Goal: Task Accomplishment & Management: Use online tool/utility

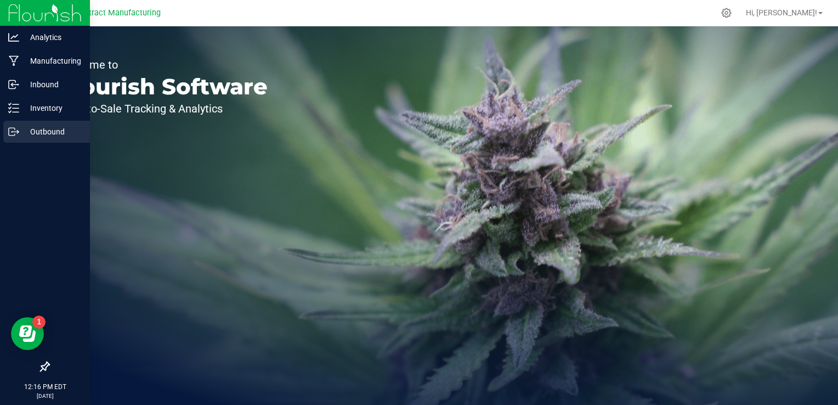
click at [22, 135] on p "Outbound" at bounding box center [52, 131] width 66 height 13
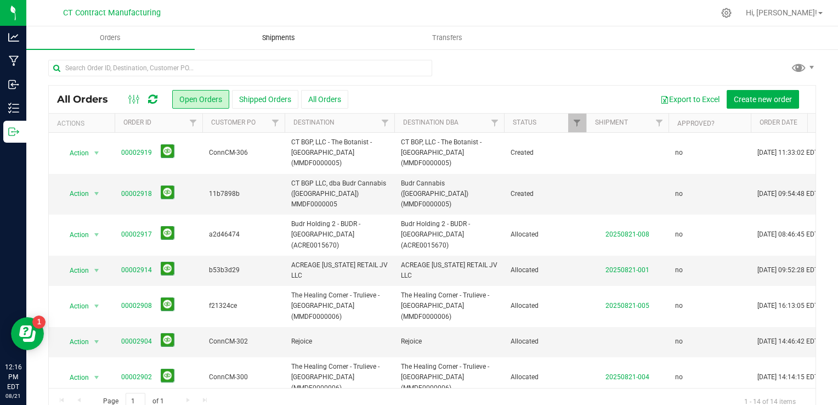
click at [285, 34] on span "Shipments" at bounding box center [278, 38] width 63 height 10
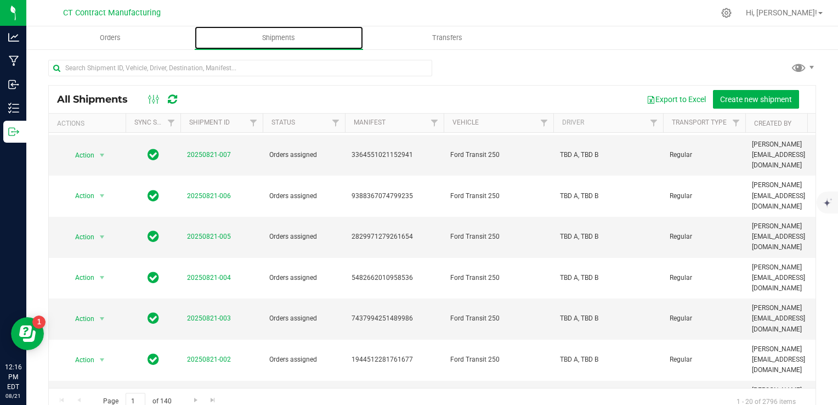
scroll to position [165, 0]
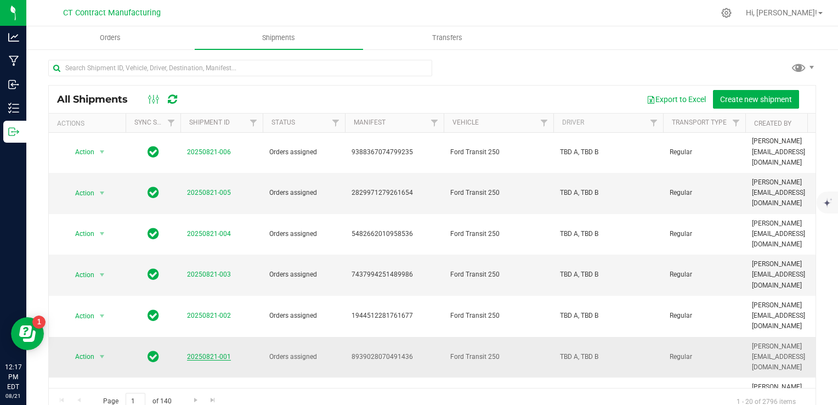
click at [215, 353] on link "20250821-001" at bounding box center [209, 357] width 44 height 8
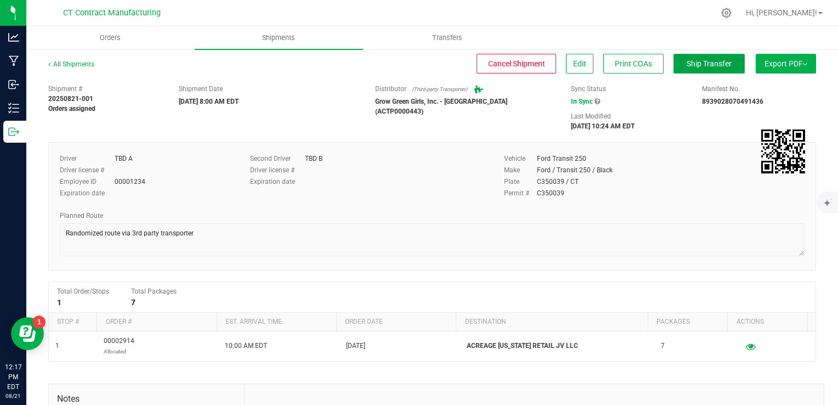
click at [696, 64] on span "Ship Transfer" at bounding box center [709, 63] width 45 height 9
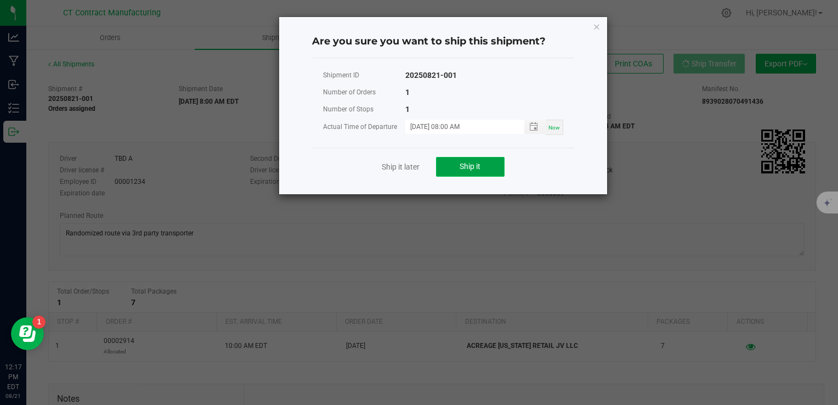
click at [486, 160] on button "Ship it" at bounding box center [470, 167] width 69 height 20
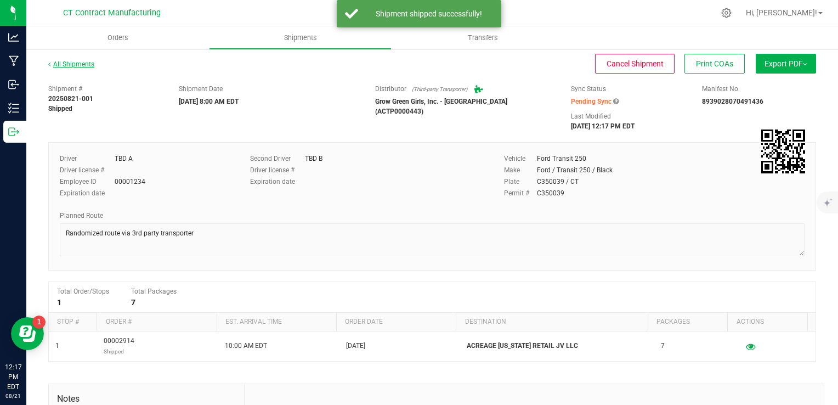
click at [84, 65] on link "All Shipments" at bounding box center [71, 64] width 46 height 8
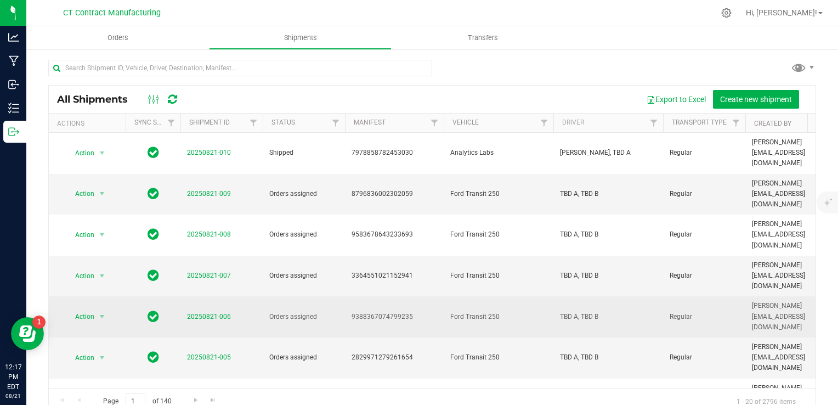
scroll to position [55, 0]
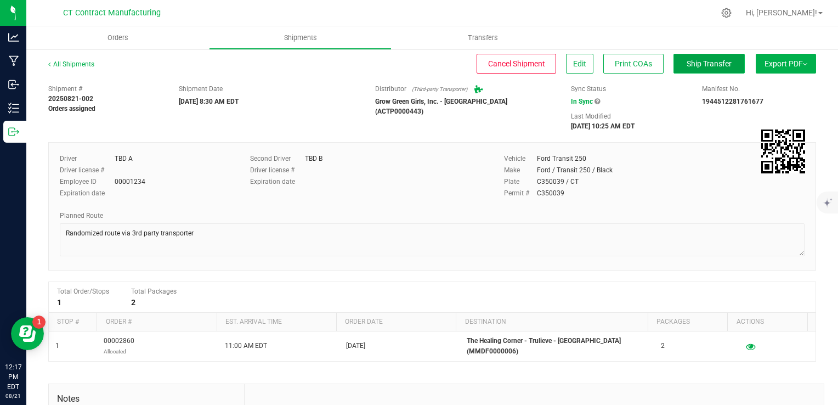
click at [687, 62] on span "Ship Transfer" at bounding box center [709, 63] width 45 height 9
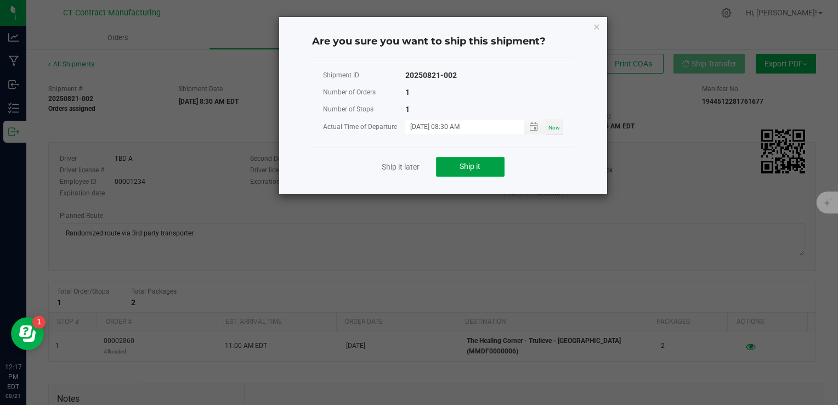
click at [467, 166] on span "Ship it" at bounding box center [470, 166] width 21 height 9
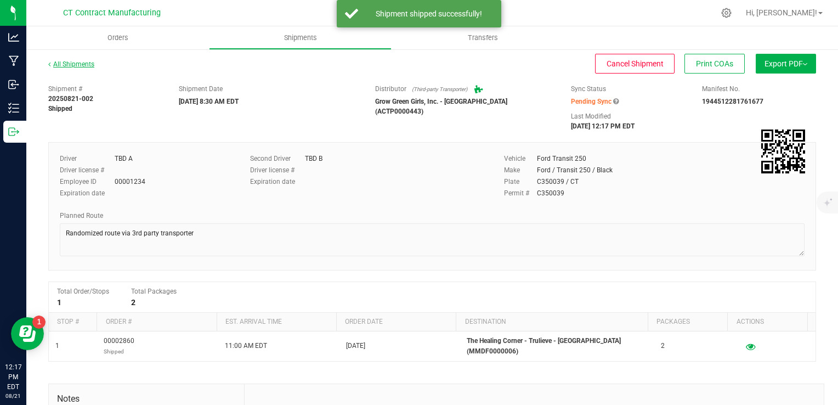
click at [81, 61] on link "All Shipments" at bounding box center [71, 64] width 46 height 8
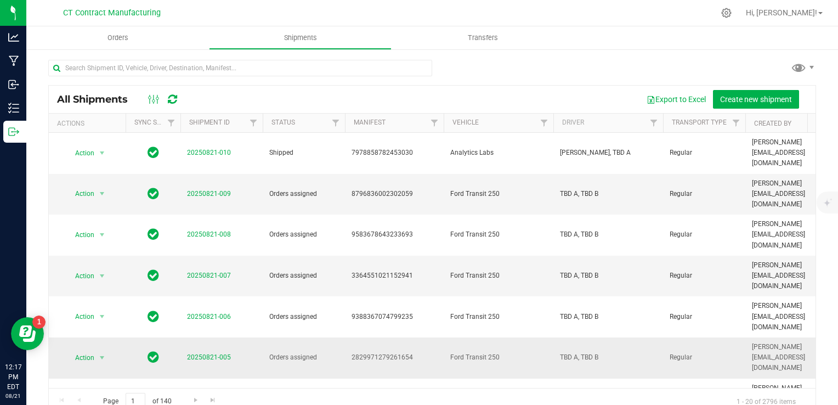
scroll to position [55, 0]
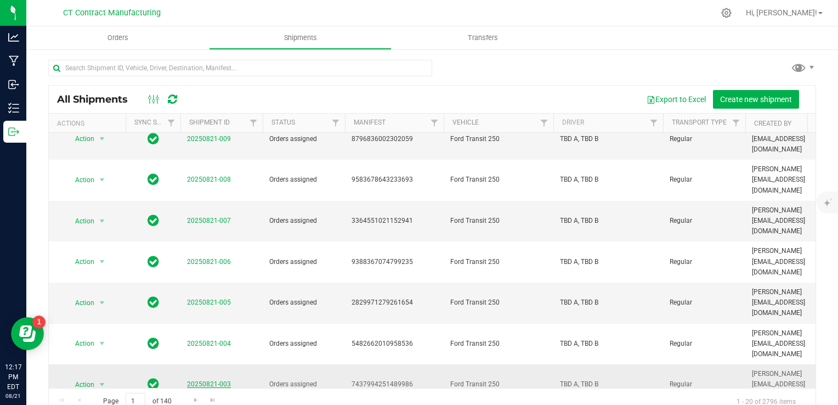
click at [204, 380] on link "20250821-003" at bounding box center [209, 384] width 44 height 8
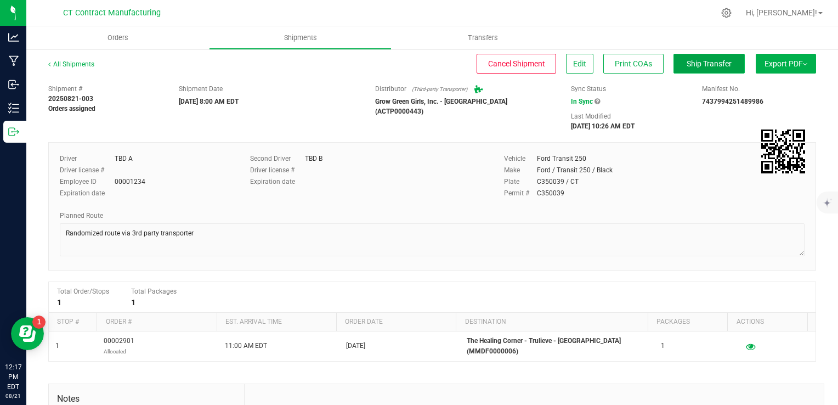
click at [691, 64] on span "Ship Transfer" at bounding box center [709, 63] width 45 height 9
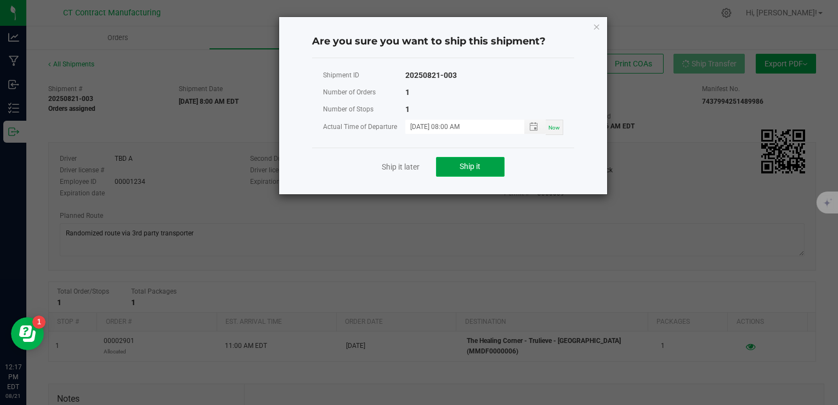
click at [480, 160] on button "Ship it" at bounding box center [470, 167] width 69 height 20
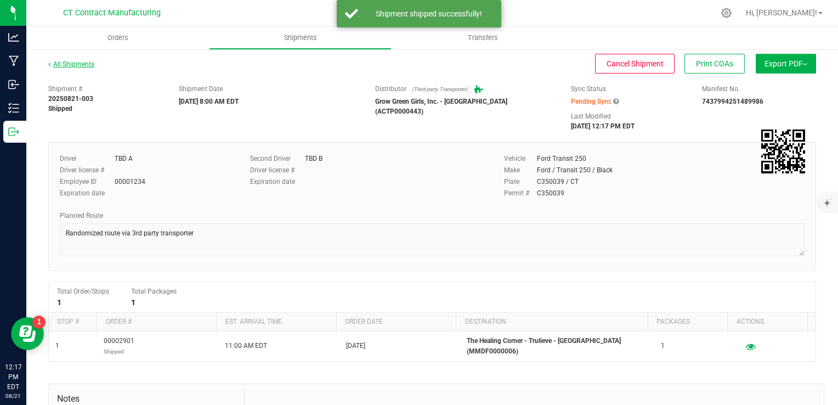
click at [77, 60] on link "All Shipments" at bounding box center [71, 64] width 46 height 8
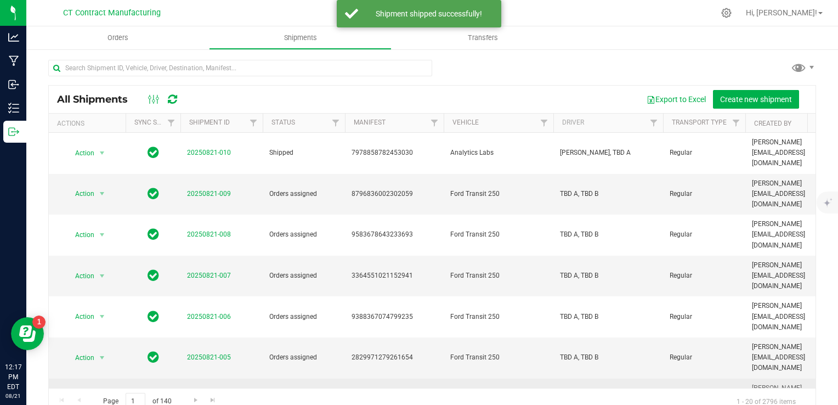
click at [213, 394] on link "20250821-004" at bounding box center [209, 398] width 44 height 8
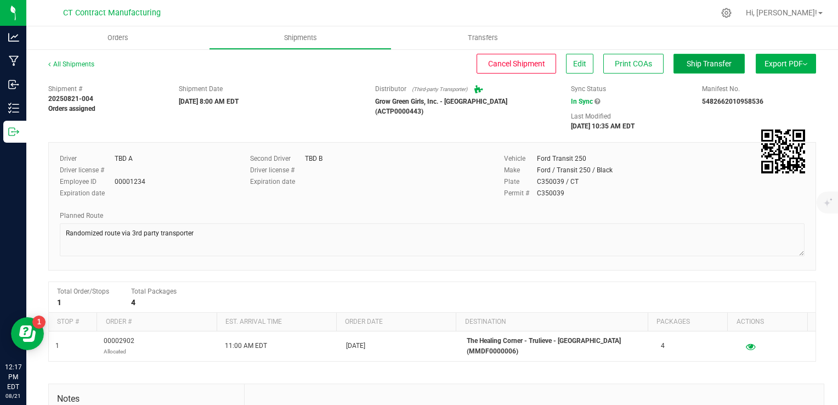
click at [711, 62] on span "Ship Transfer" at bounding box center [709, 63] width 45 height 9
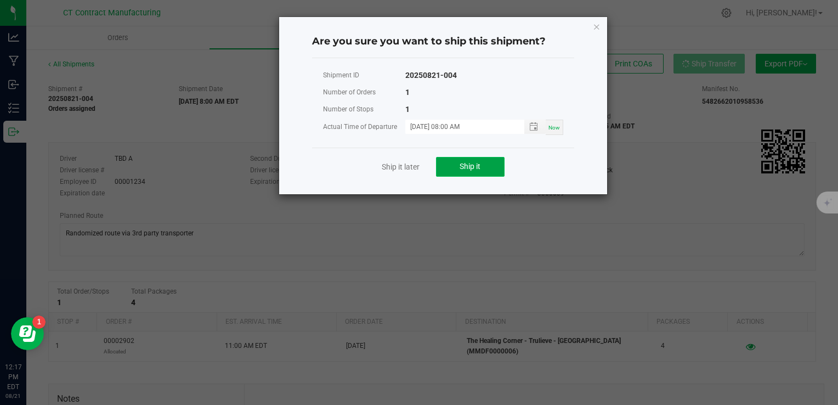
click at [481, 166] on span "Ship it" at bounding box center [470, 166] width 21 height 9
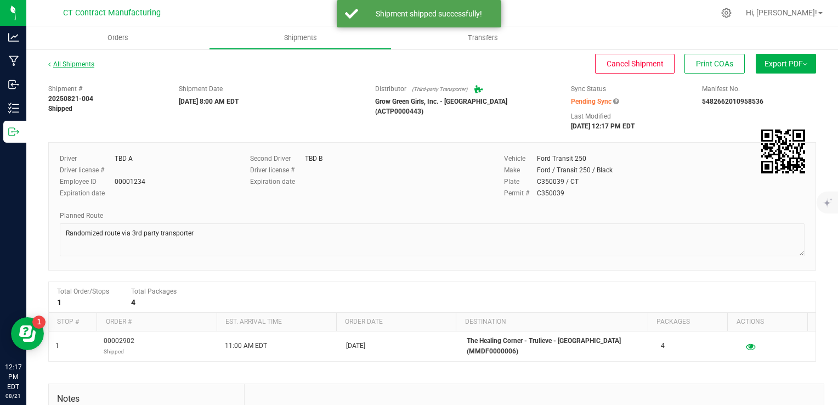
click at [83, 67] on link "All Shipments" at bounding box center [71, 64] width 46 height 8
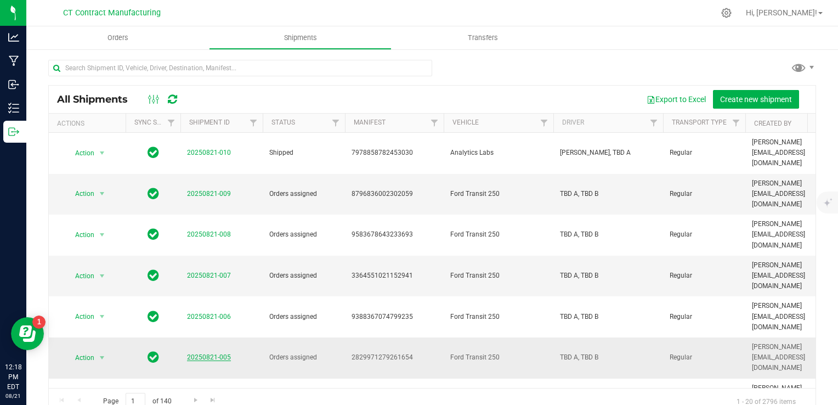
click at [223, 353] on link "20250821-005" at bounding box center [209, 357] width 44 height 8
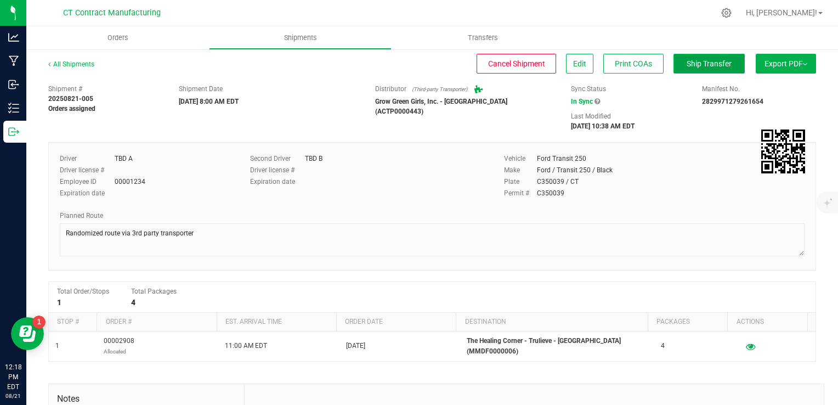
click at [687, 59] on span "Ship Transfer" at bounding box center [709, 63] width 45 height 9
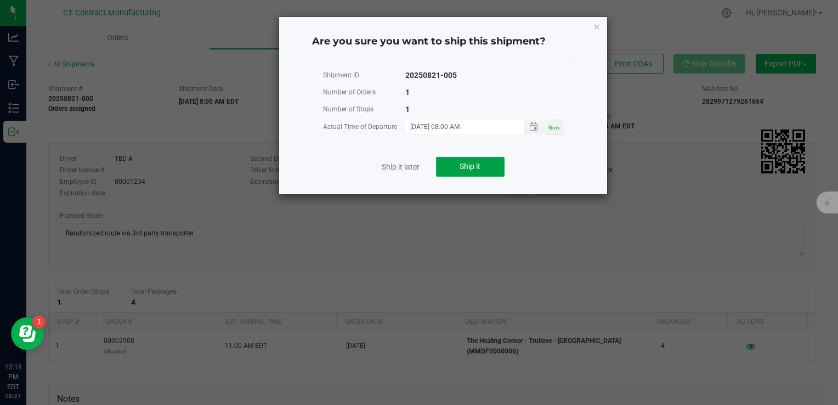
click at [476, 164] on span "Ship it" at bounding box center [470, 166] width 21 height 9
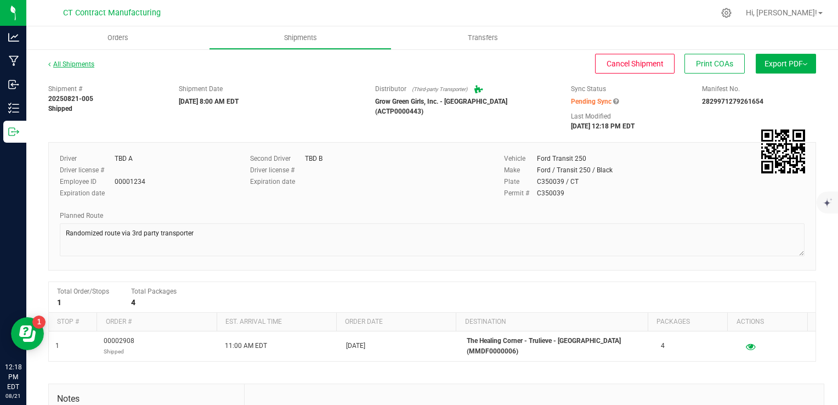
click at [86, 65] on link "All Shipments" at bounding box center [71, 64] width 46 height 8
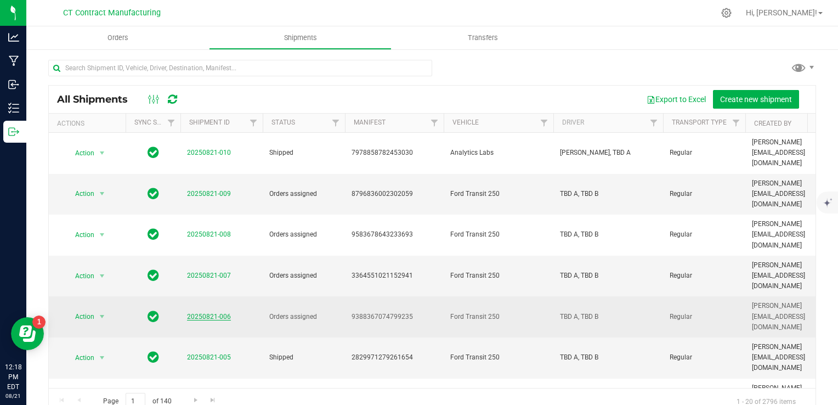
click at [214, 313] on link "20250821-006" at bounding box center [209, 317] width 44 height 8
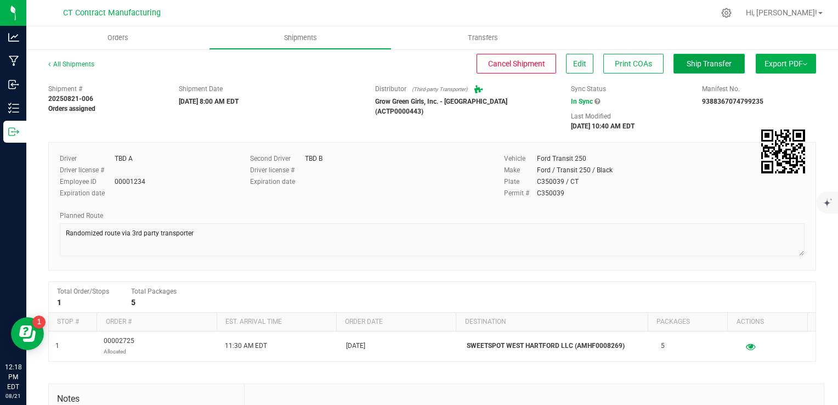
click at [702, 67] on span "Ship Transfer" at bounding box center [709, 63] width 45 height 9
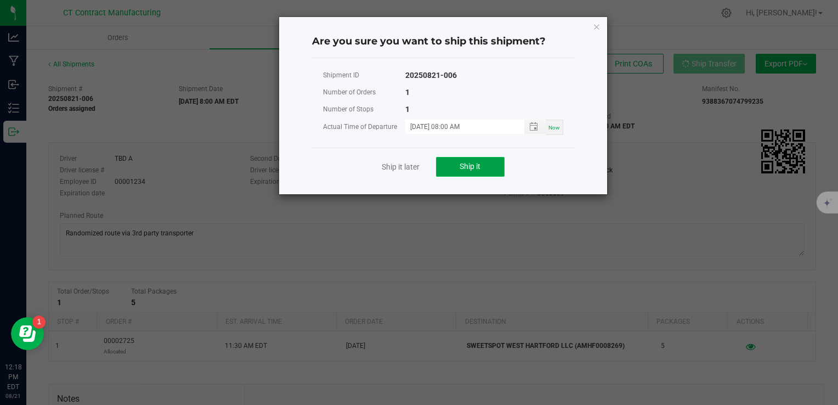
click at [478, 163] on span "Ship it" at bounding box center [470, 166] width 21 height 9
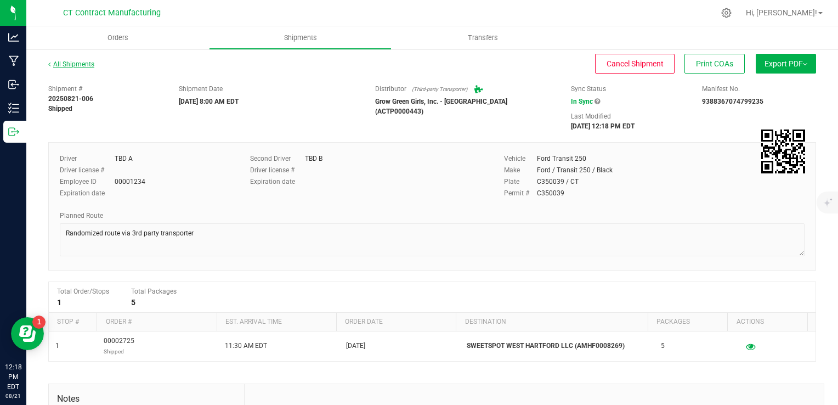
click at [87, 62] on link "All Shipments" at bounding box center [71, 64] width 46 height 8
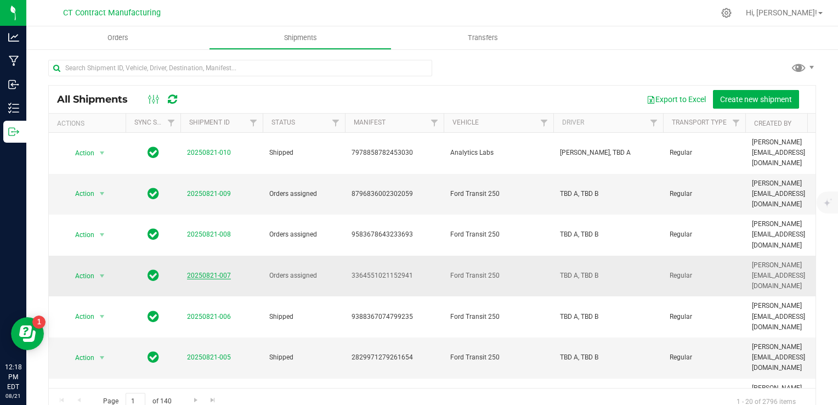
click at [207, 272] on link "20250821-007" at bounding box center [209, 276] width 44 height 8
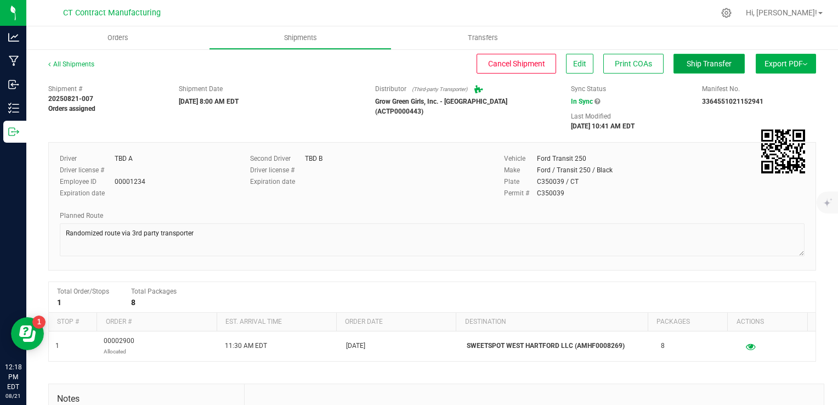
click at [687, 59] on span "Ship Transfer" at bounding box center [709, 63] width 45 height 9
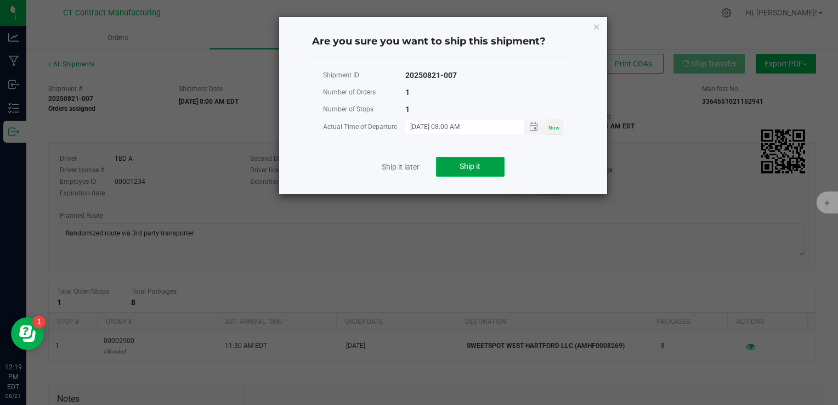
click at [483, 166] on button "Ship it" at bounding box center [470, 167] width 69 height 20
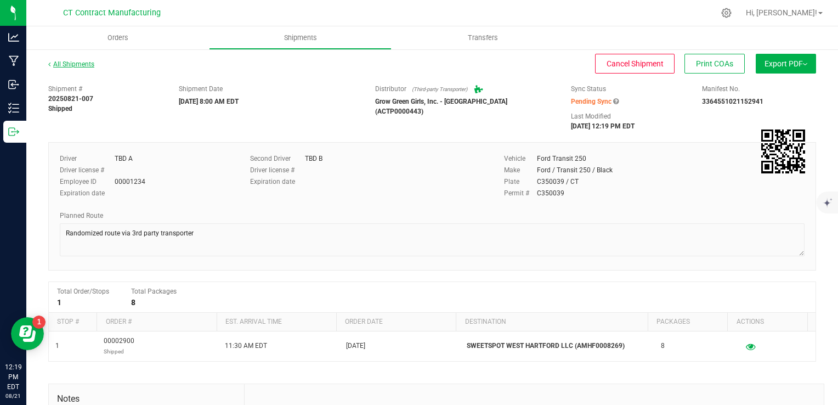
click at [57, 67] on link "All Shipments" at bounding box center [71, 64] width 46 height 8
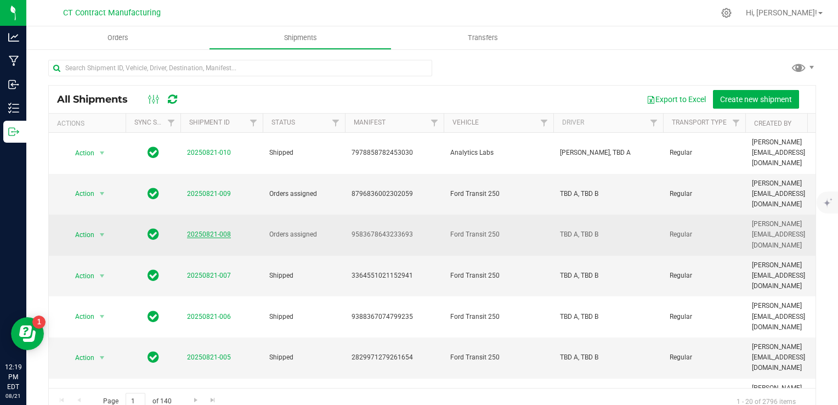
click at [209, 230] on link "20250821-008" at bounding box center [209, 234] width 44 height 8
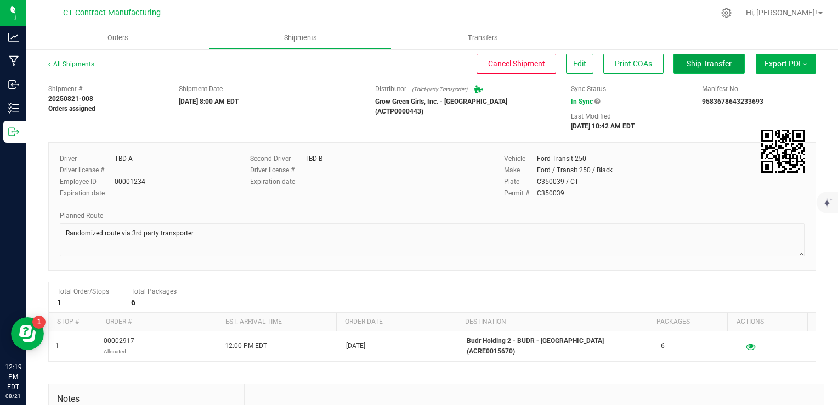
click at [711, 56] on button "Ship Transfer" at bounding box center [709, 64] width 71 height 20
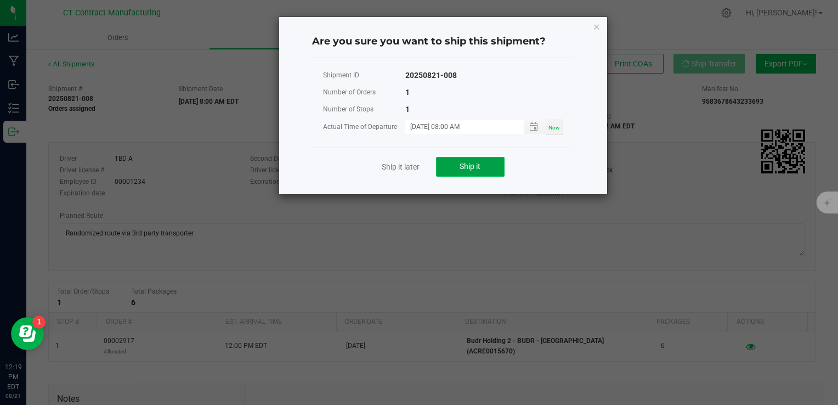
click at [481, 164] on span "Ship it" at bounding box center [470, 166] width 21 height 9
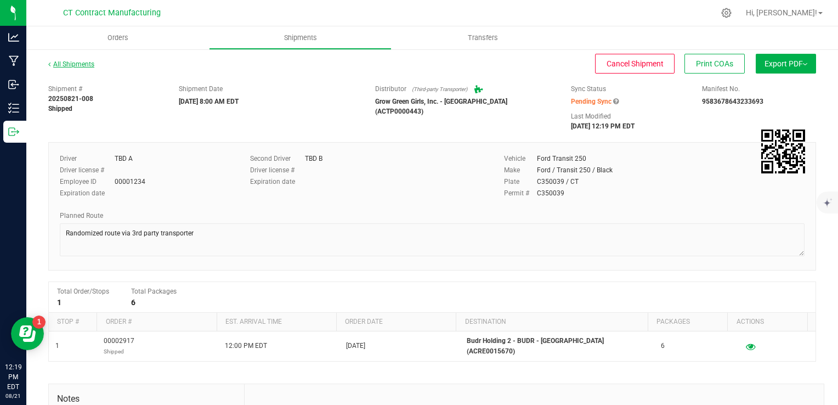
click at [83, 63] on link "All Shipments" at bounding box center [71, 64] width 46 height 8
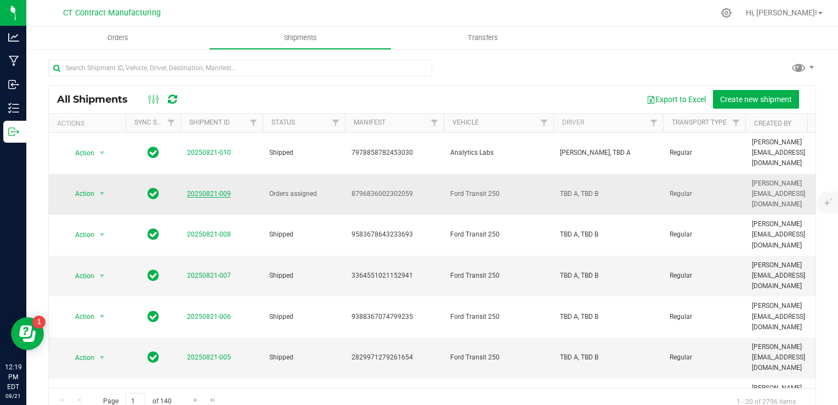
click at [208, 190] on link "20250821-009" at bounding box center [209, 194] width 44 height 8
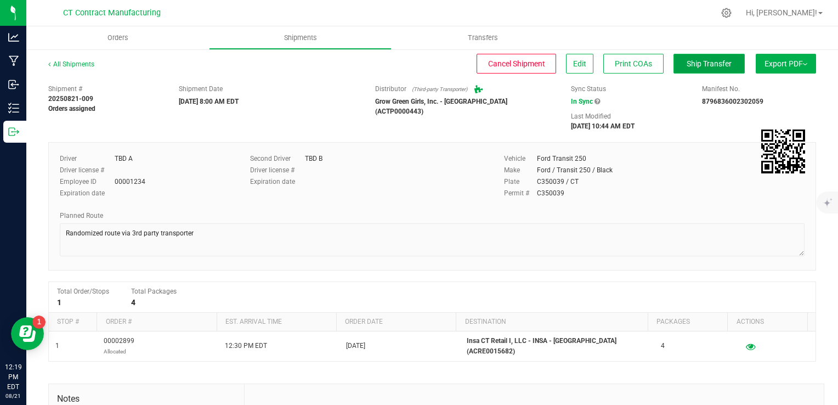
click at [687, 64] on span "Ship Transfer" at bounding box center [709, 63] width 45 height 9
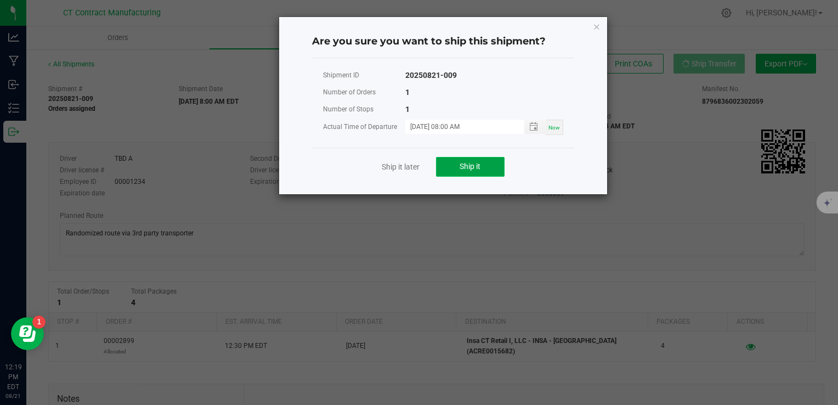
click at [460, 170] on span "Ship it" at bounding box center [470, 166] width 21 height 9
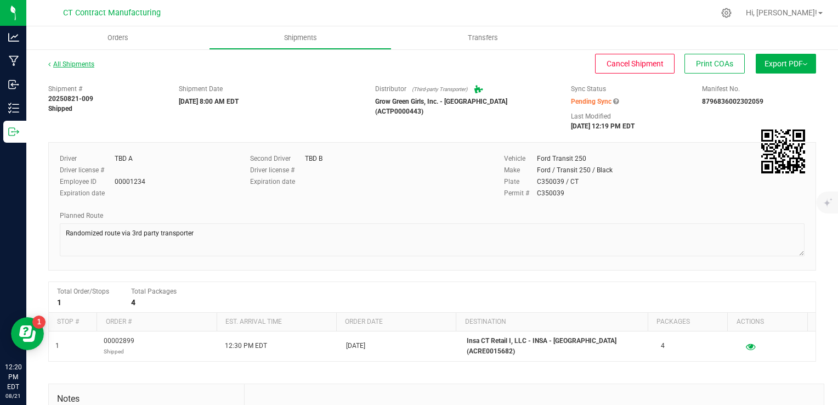
click at [66, 64] on link "All Shipments" at bounding box center [71, 64] width 46 height 8
